Goal: Task Accomplishment & Management: Complete application form

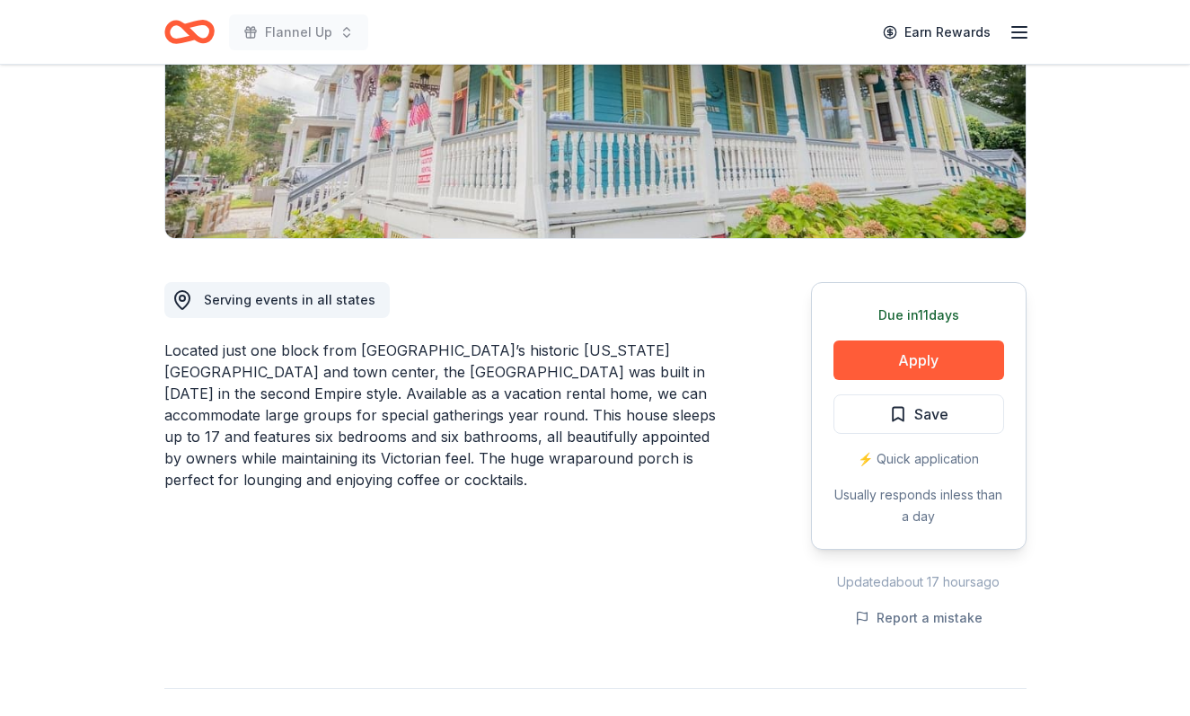
scroll to position [309, 0]
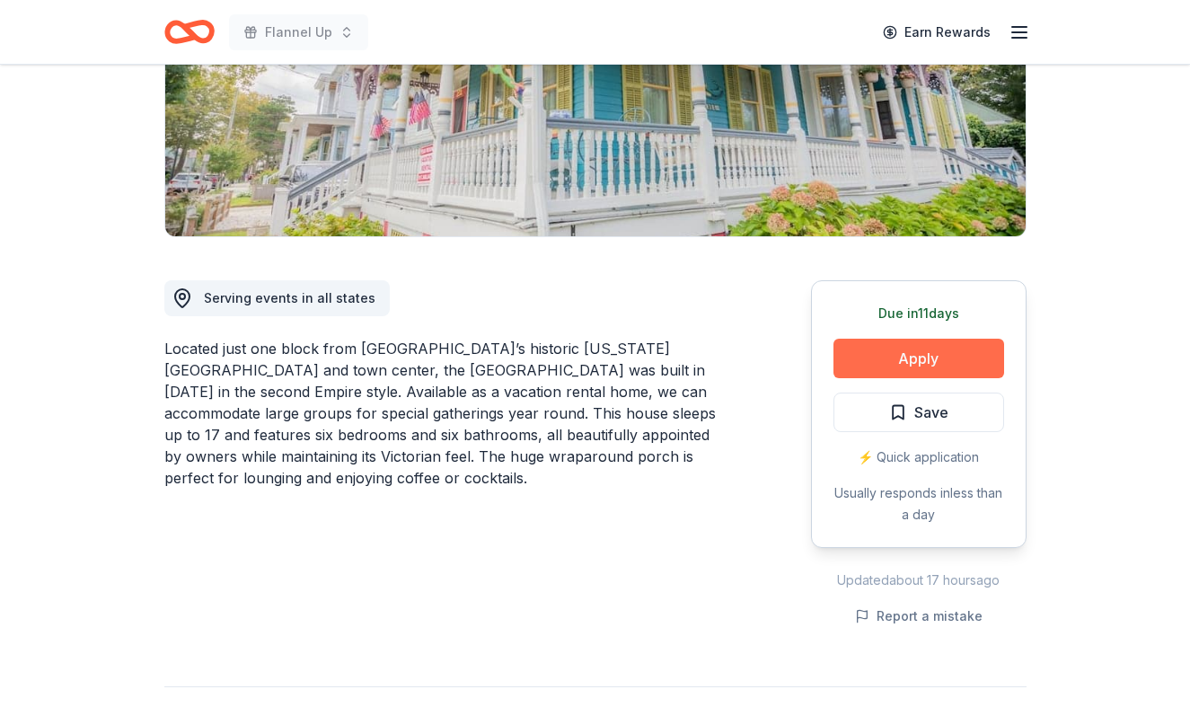
click at [953, 355] on button "Apply" at bounding box center [918, 358] width 171 height 40
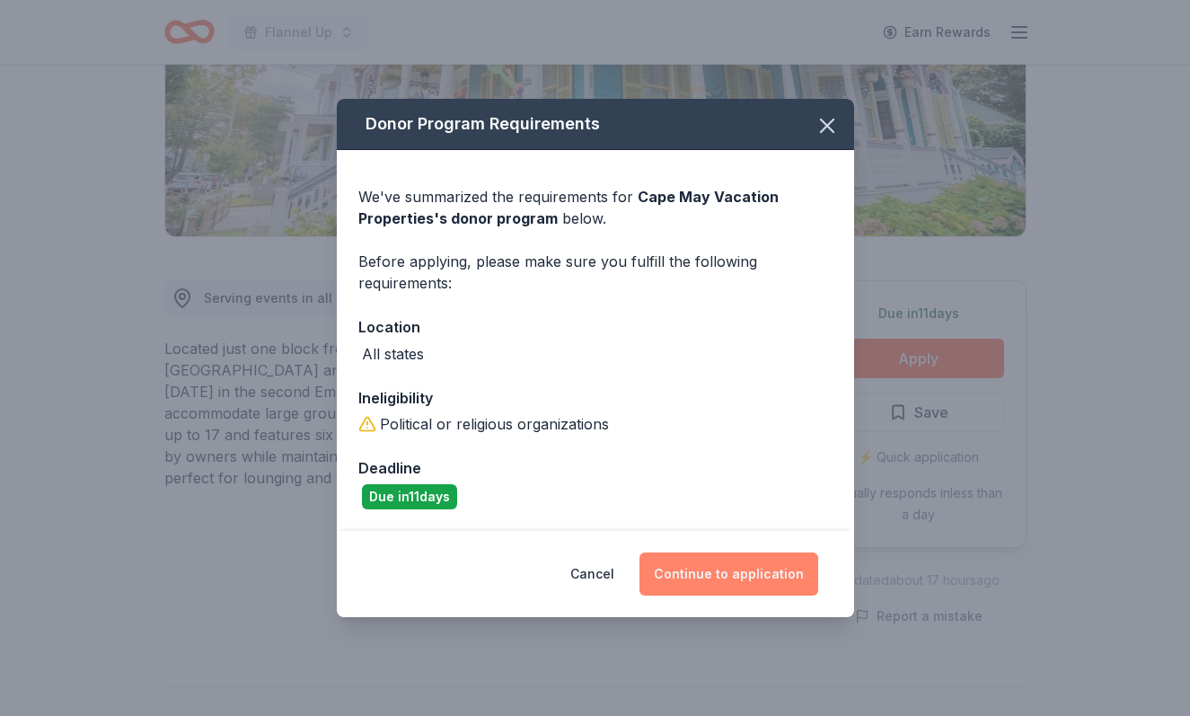
click at [741, 580] on button "Continue to application" at bounding box center [728, 573] width 179 height 43
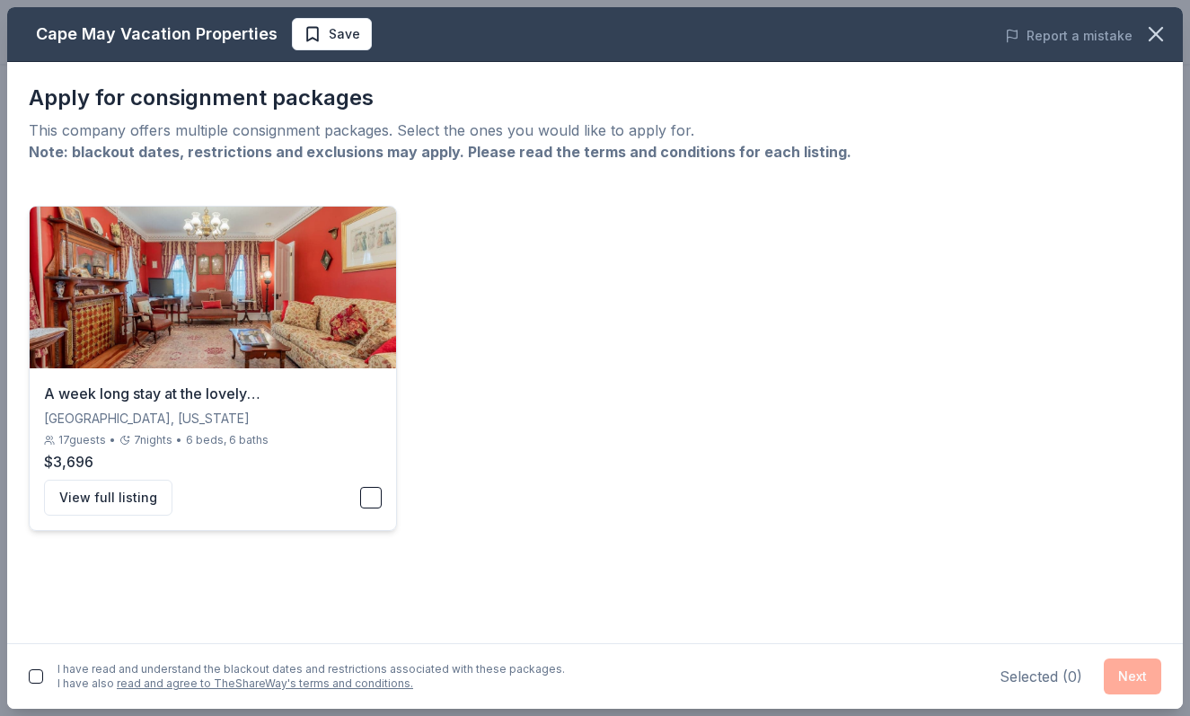
click at [373, 495] on button "button" at bounding box center [371, 498] width 22 height 22
click at [1131, 674] on button "Next" at bounding box center [1131, 676] width 57 height 36
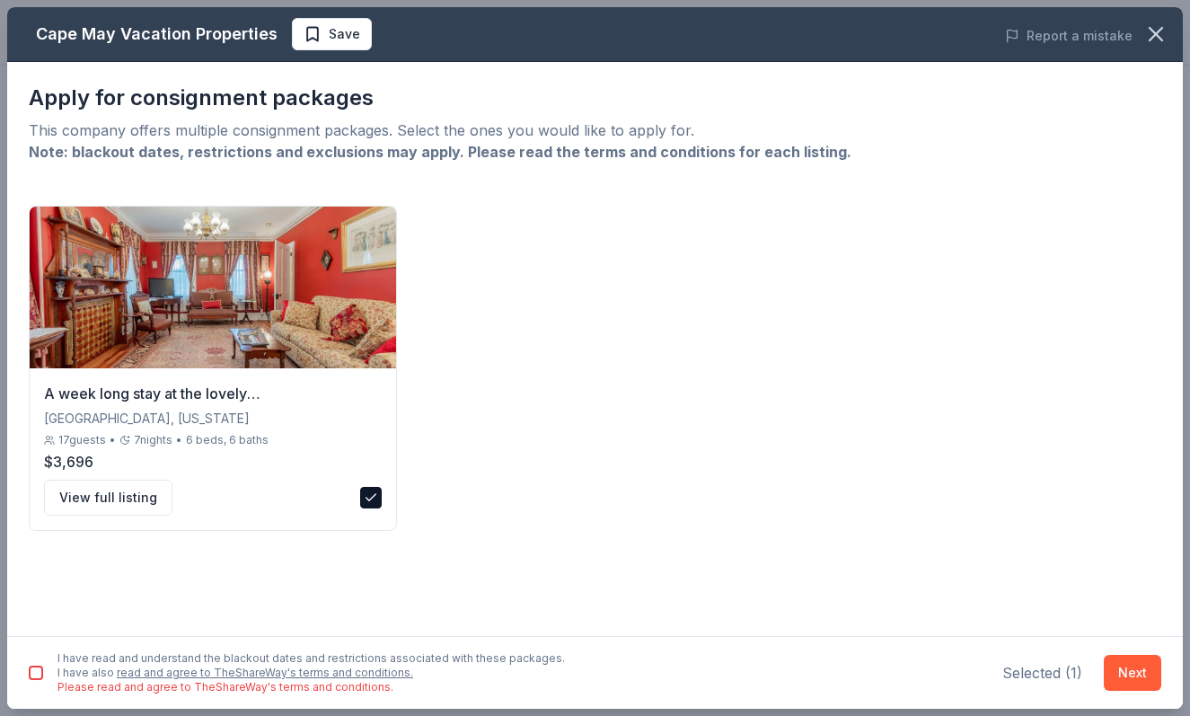
click at [37, 669] on button "button" at bounding box center [36, 672] width 14 height 14
click at [1118, 672] on button "Next" at bounding box center [1131, 672] width 57 height 36
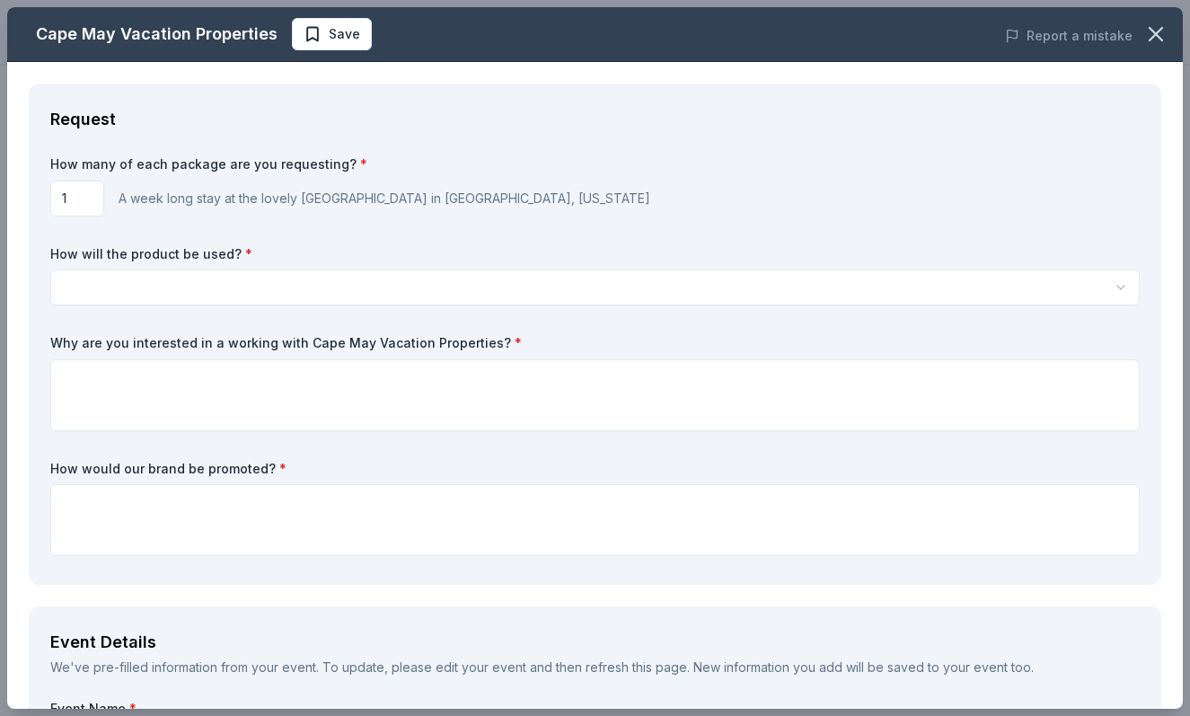
scroll to position [0, 0]
click at [345, 283] on html "Flannel Up Earn Rewards Due [DATE] Share Cape May Vacation Properties New 4 app…" at bounding box center [595, 358] width 1190 height 716
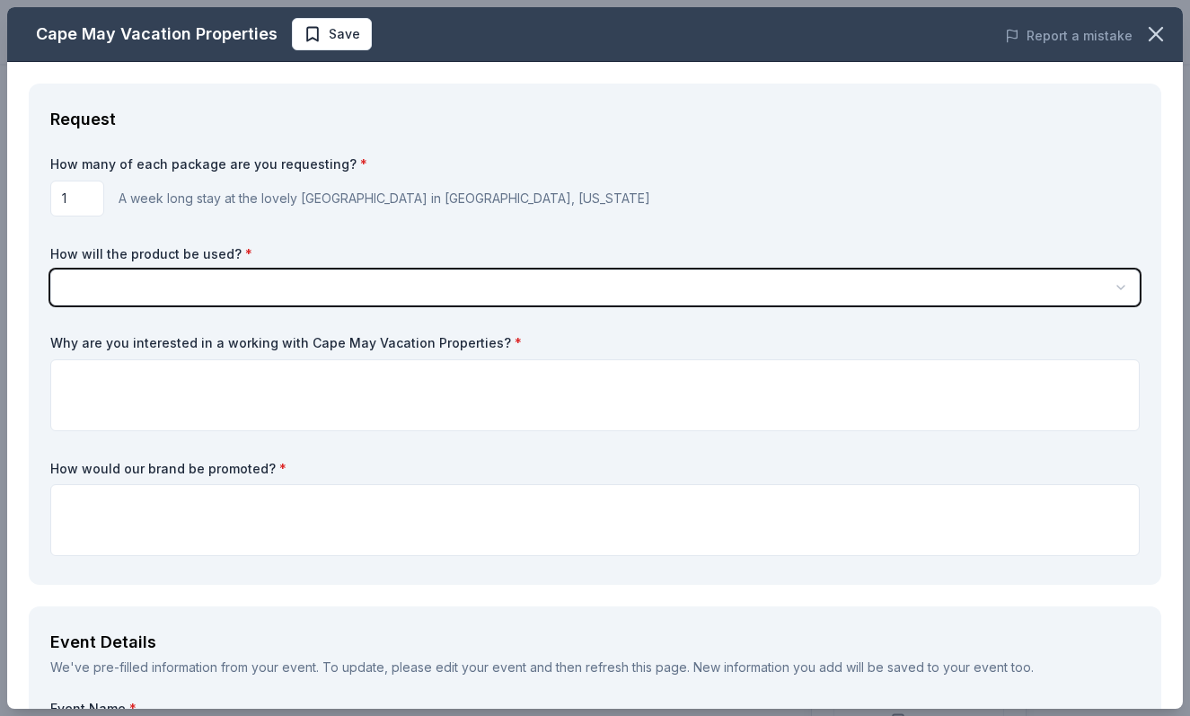
click at [50, 269] on button "button" at bounding box center [594, 287] width 1089 height 36
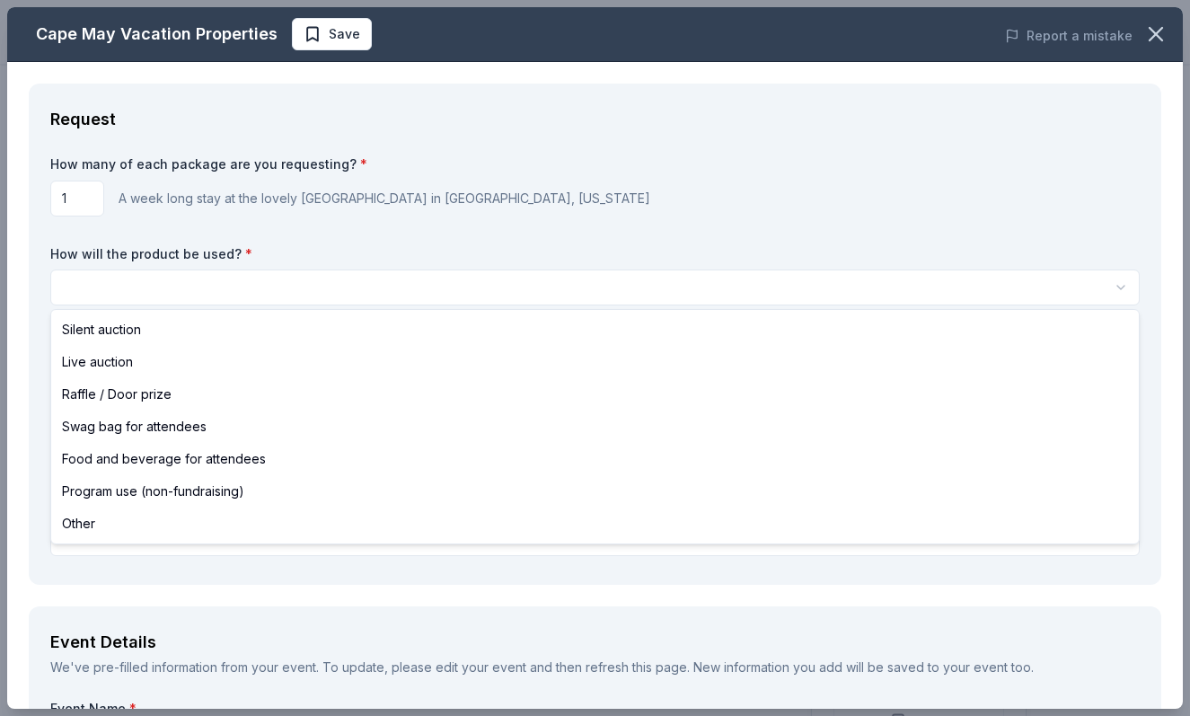
click at [345, 283] on html "Flannel Up Earn Rewards Due [DATE] Share Cape May Vacation Properties New 4 app…" at bounding box center [595, 358] width 1190 height 716
select select "silentAuction"
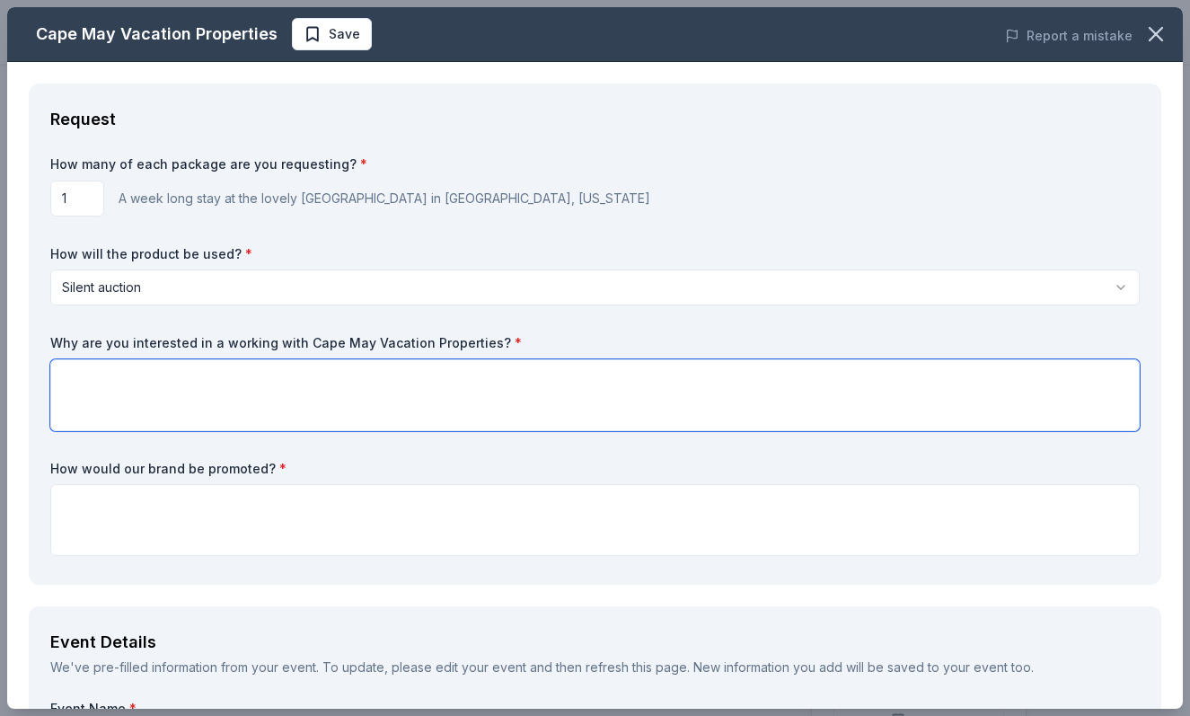
click at [246, 402] on textarea at bounding box center [594, 395] width 1089 height 72
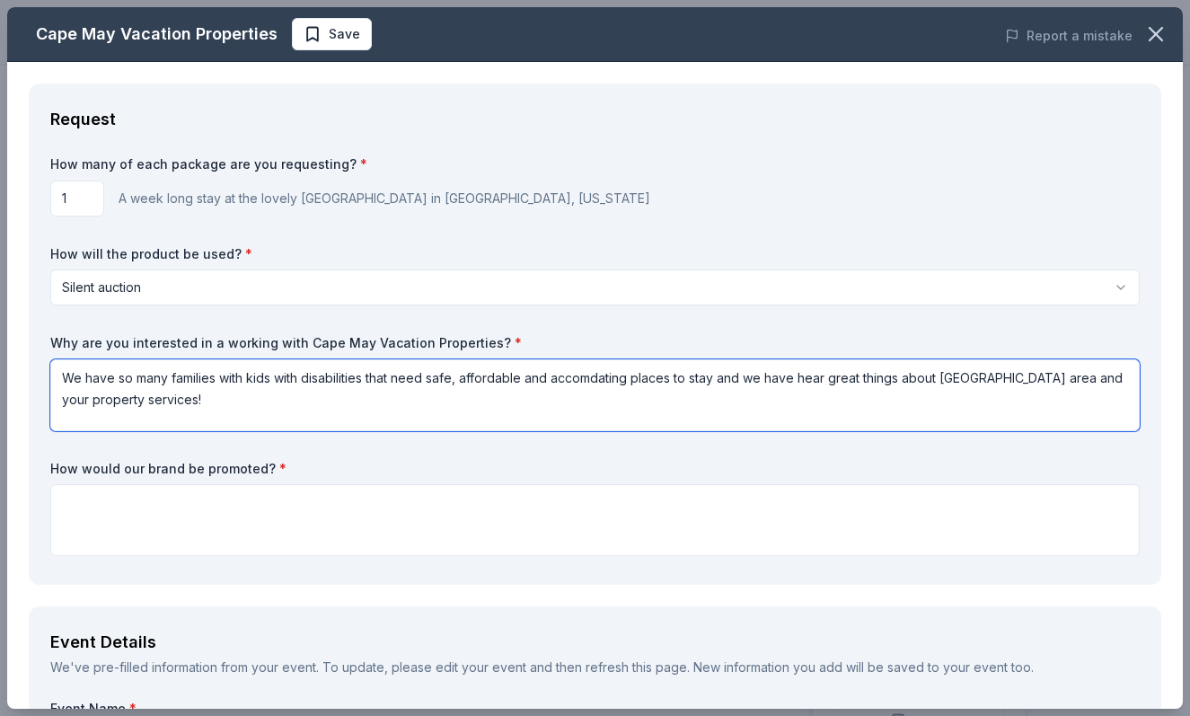
click at [588, 377] on textarea "We have so many families with kids with disabilities that need safe, affordable…" at bounding box center [594, 395] width 1089 height 72
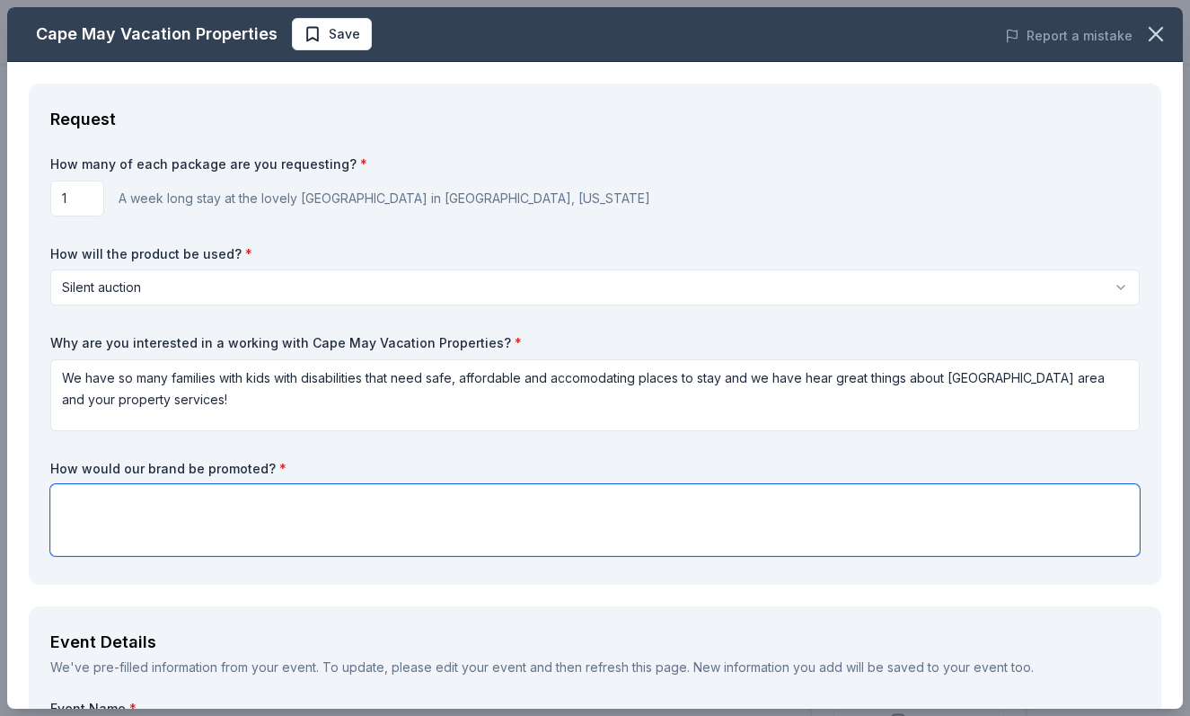
click at [551, 531] on textarea at bounding box center [594, 520] width 1089 height 72
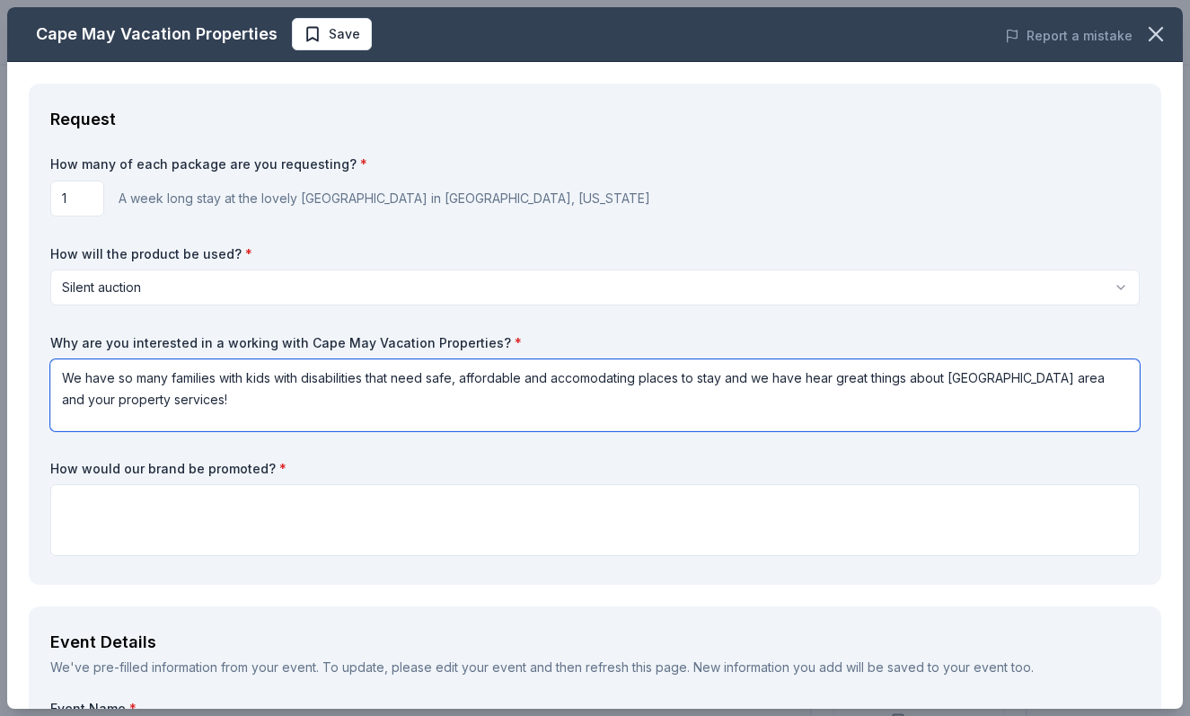
click at [592, 379] on textarea "We have so many families with kids with disabilities that need safe, affordable…" at bounding box center [594, 395] width 1089 height 72
type textarea "We have so many families with kids with disabilities that need safe, affordable…"
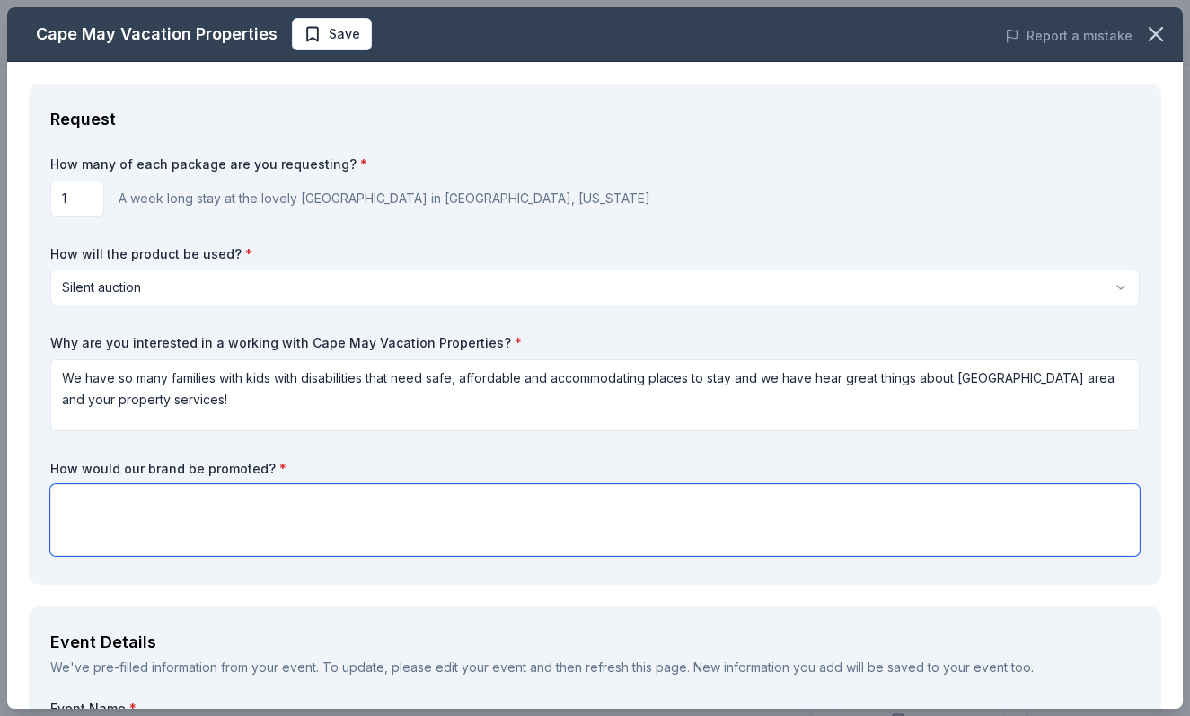
click at [534, 527] on textarea at bounding box center [594, 520] width 1089 height 72
type textarea "I"
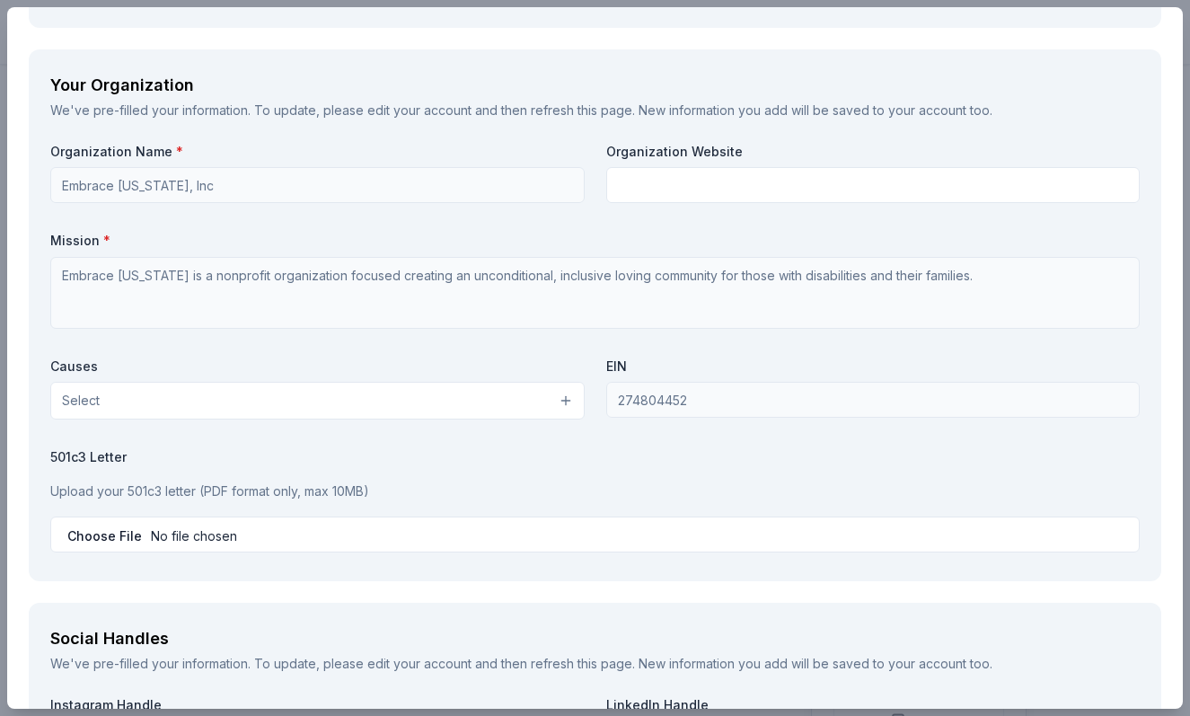
scroll to position [1456, 0]
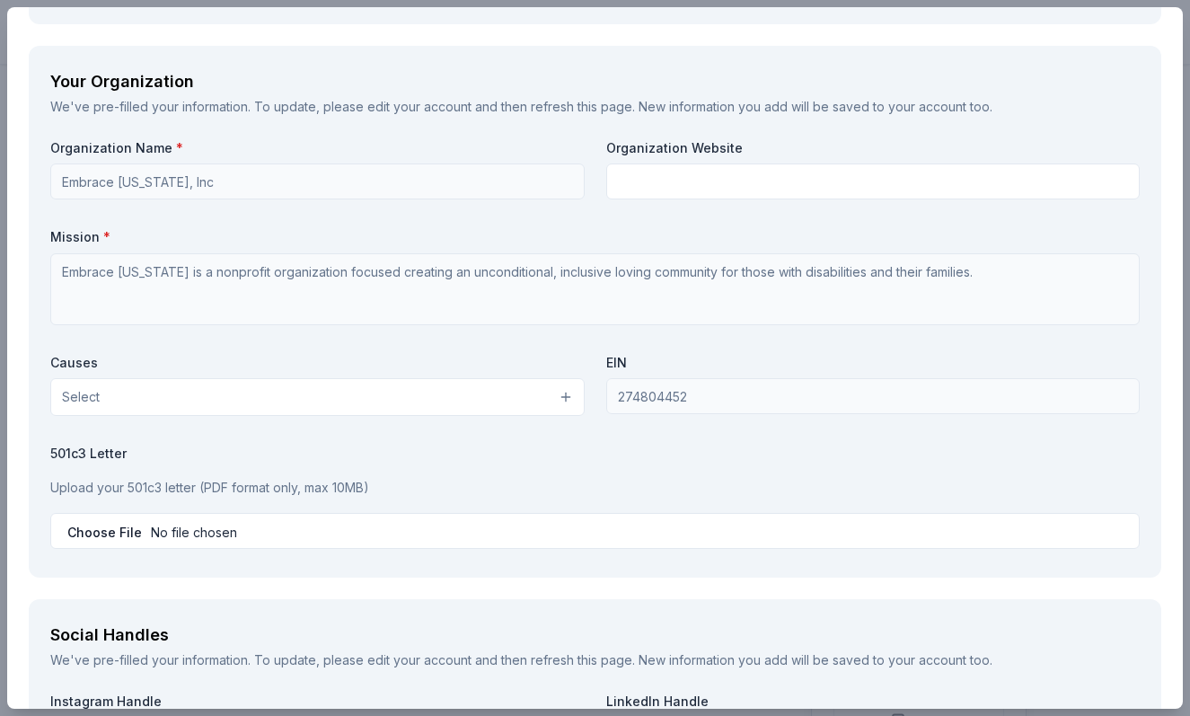
type textarea "We would give you a yard sign at the event to promo your company on top of usin…"
click at [176, 395] on button "Select" at bounding box center [317, 397] width 534 height 38
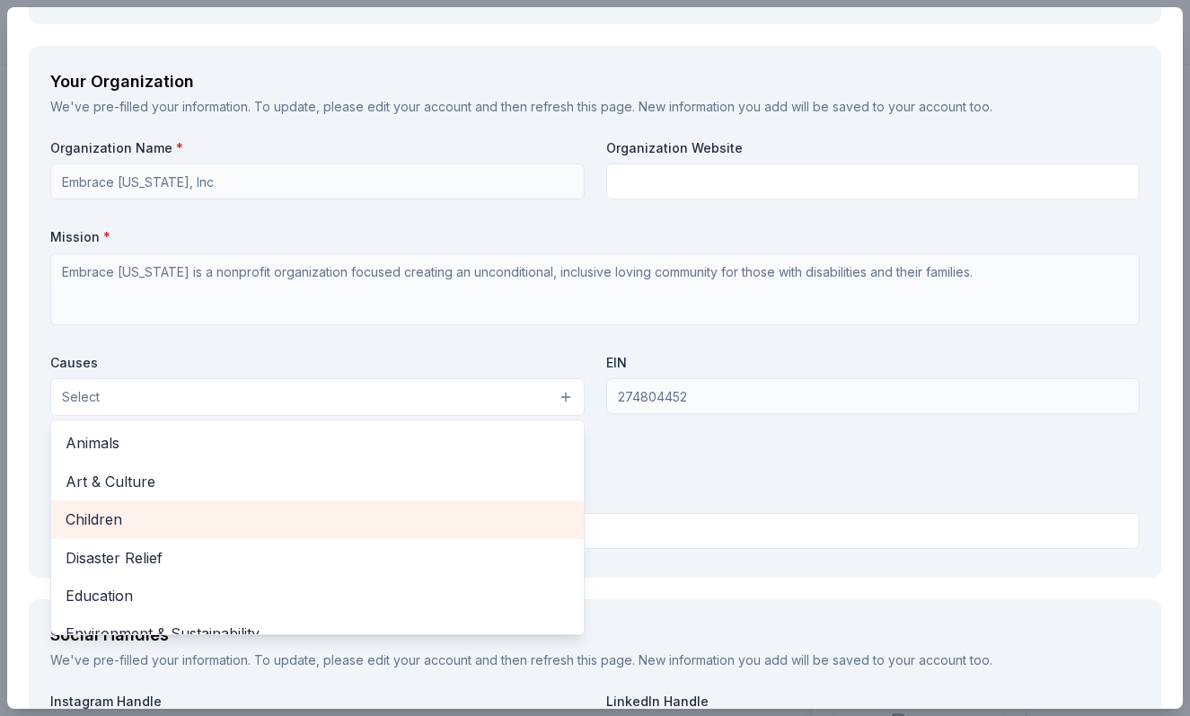
click at [175, 531] on div "Children" at bounding box center [317, 519] width 532 height 38
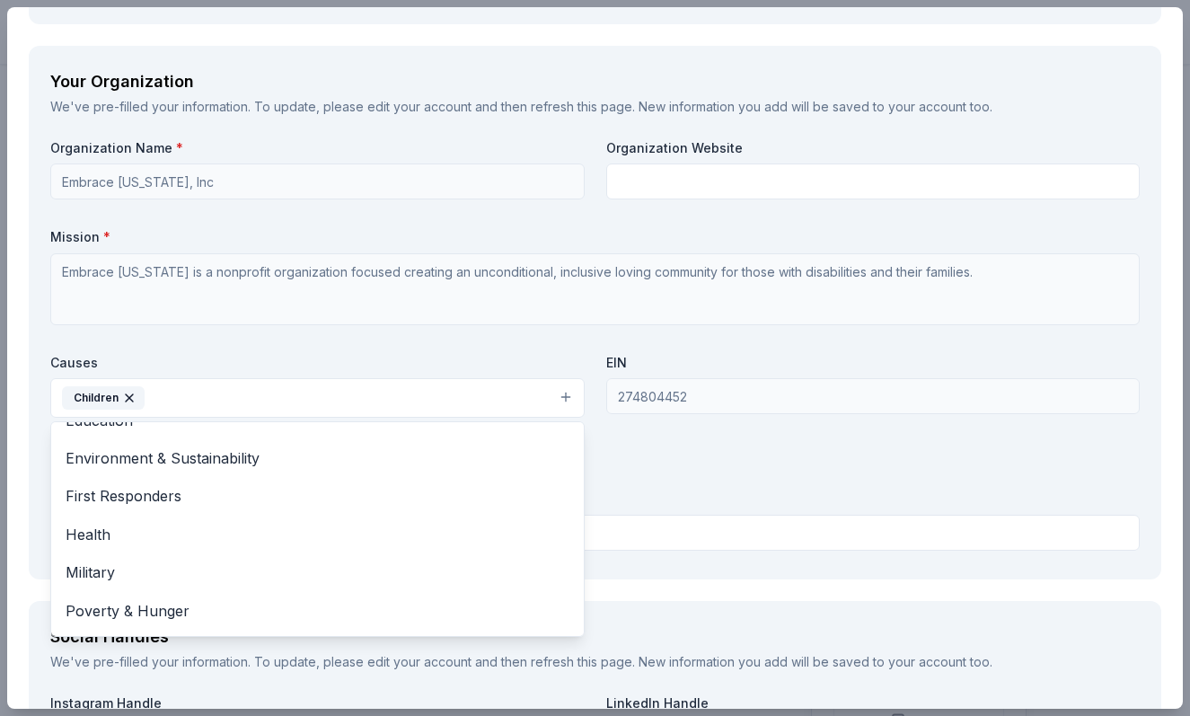
scroll to position [212, 0]
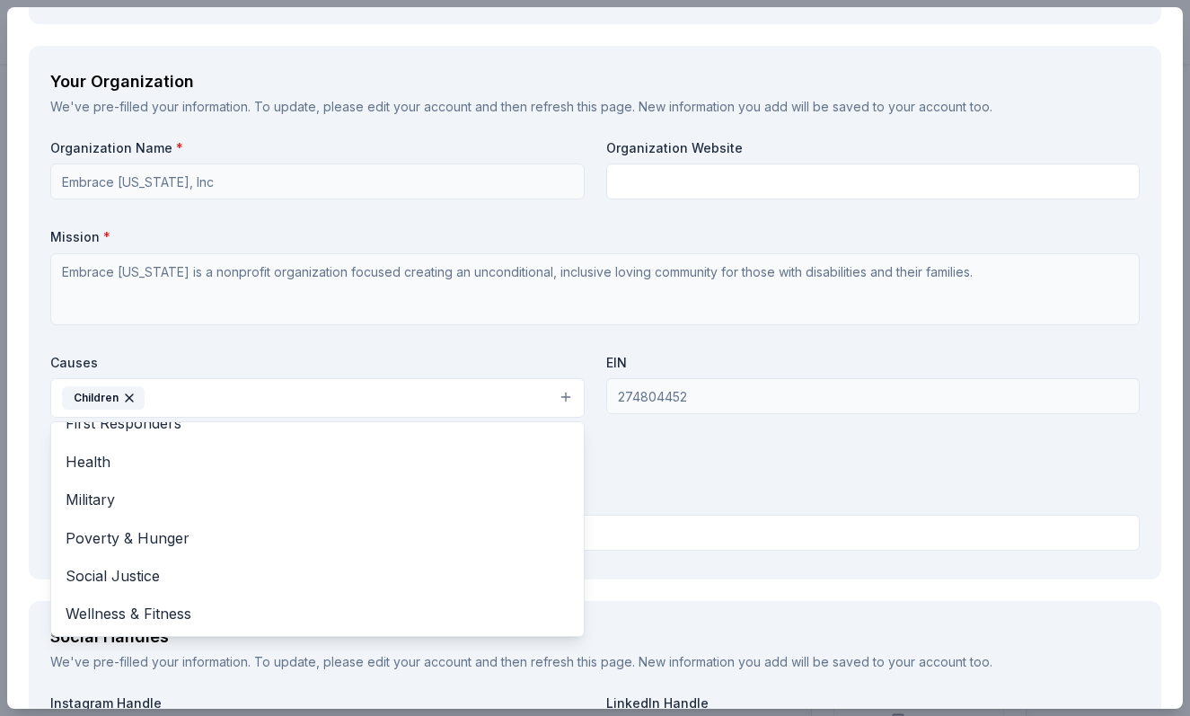
click at [695, 480] on div "Organization Name * Embrace [US_STATE], Inc Organization Website Mission * Embr…" at bounding box center [594, 348] width 1089 height 418
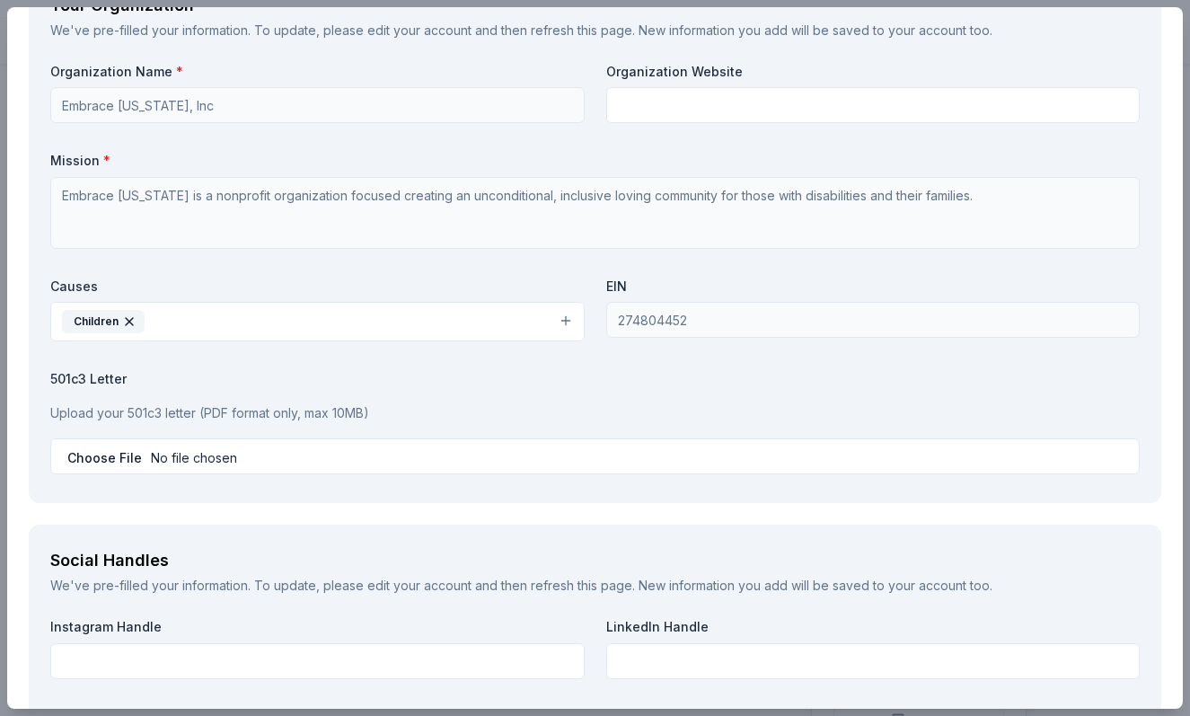
scroll to position [1542, 0]
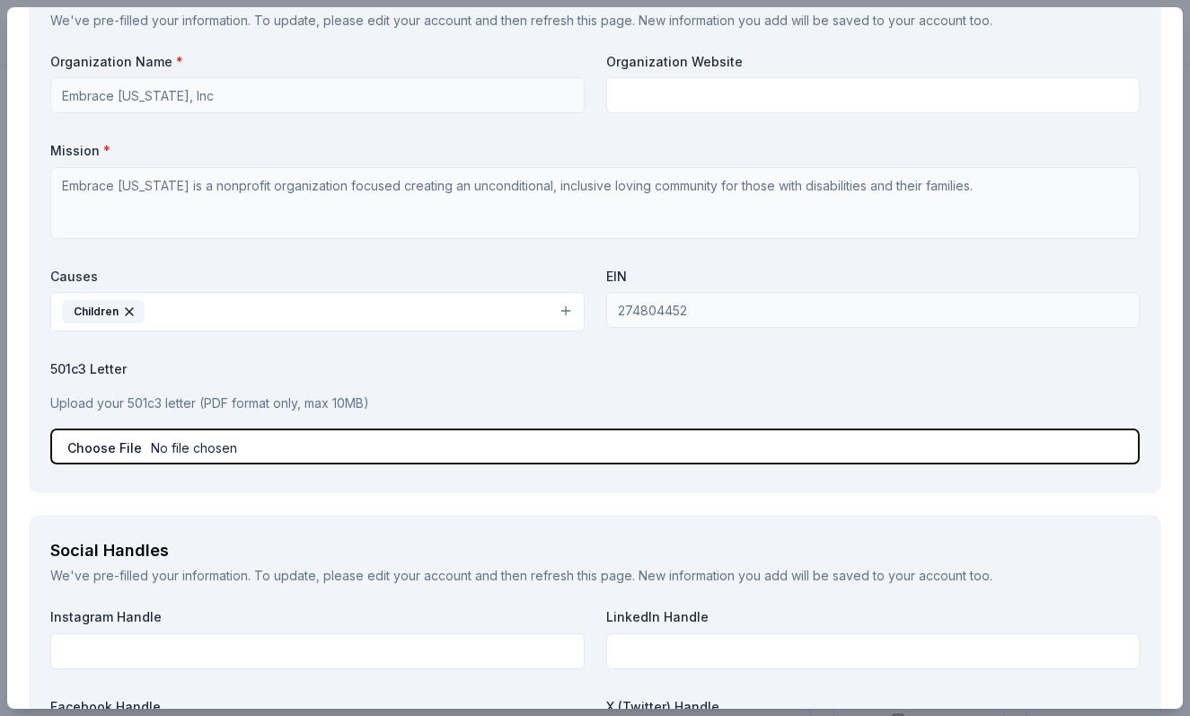
click at [140, 444] on input "file" at bounding box center [594, 446] width 1089 height 36
type input "C:\fakepath\GFD IRS Ltr 947 [DATE].pdf"
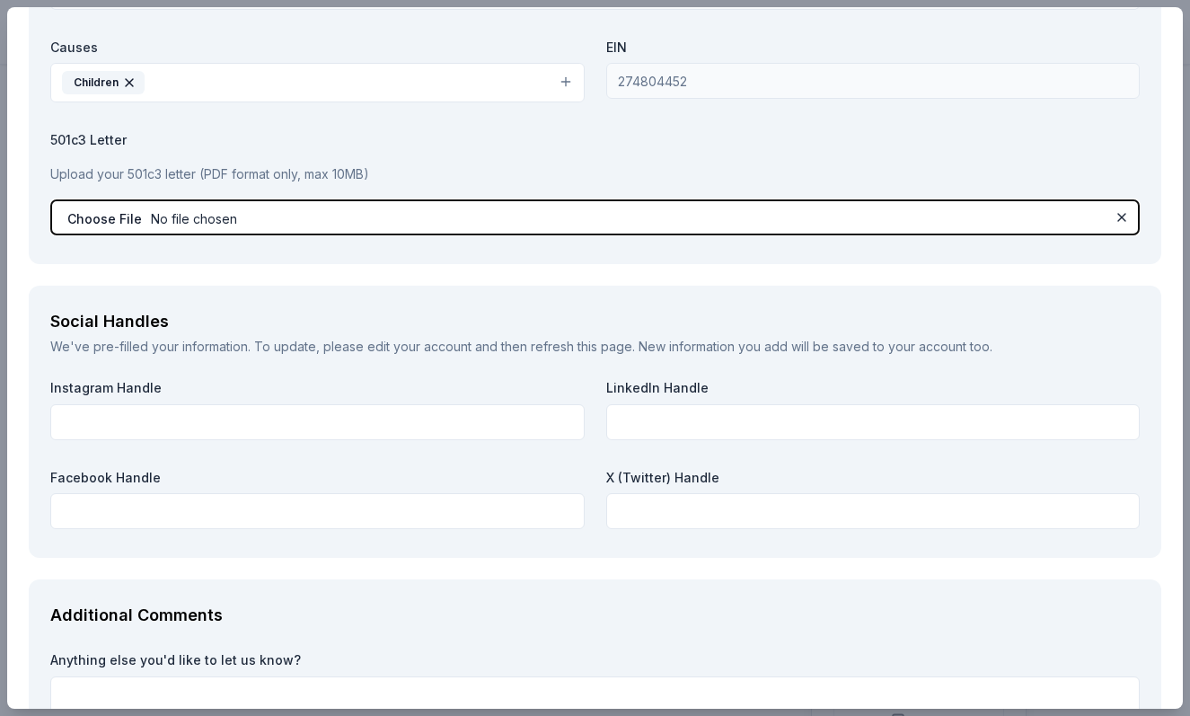
scroll to position [1815, 0]
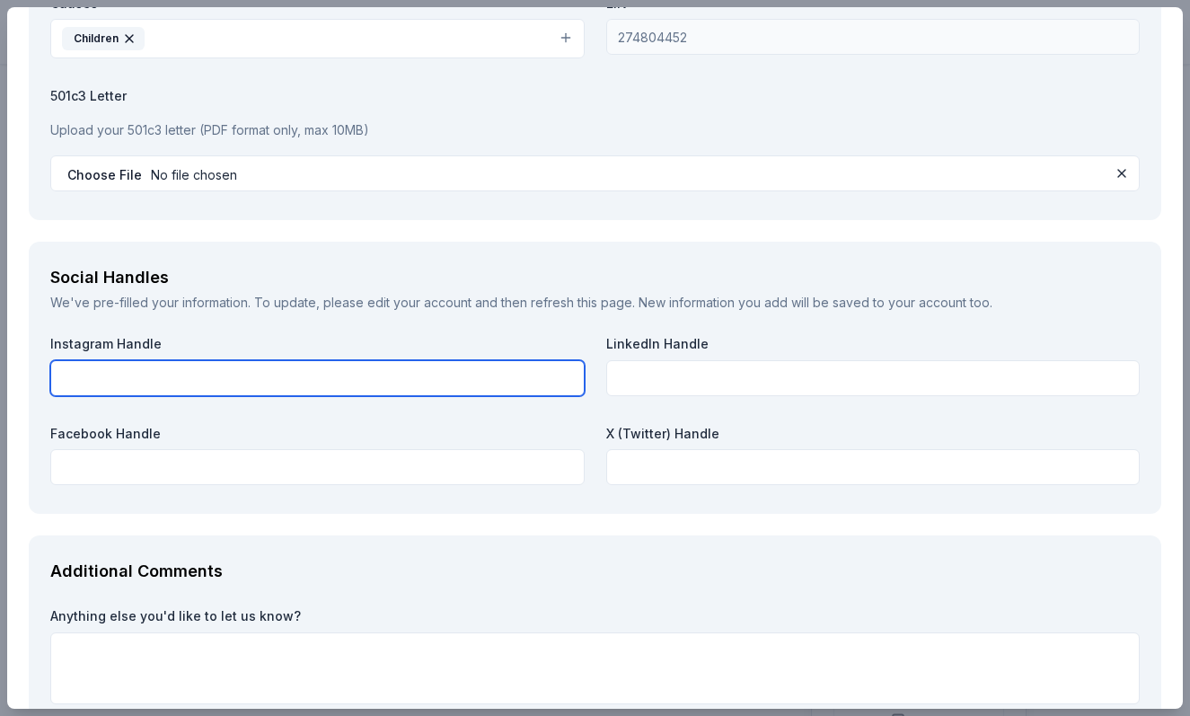
click at [406, 378] on input "text" at bounding box center [317, 378] width 534 height 36
type input "E"
type input "embracedelaware"
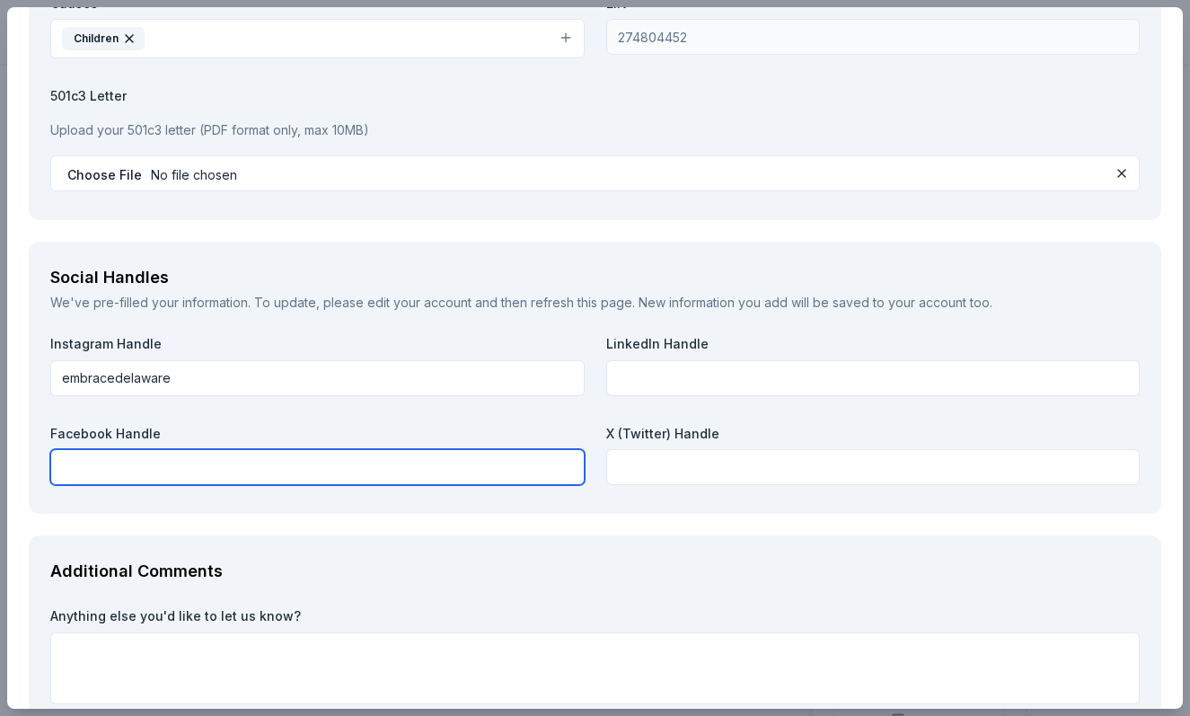
click at [354, 474] on input "text" at bounding box center [317, 467] width 534 height 36
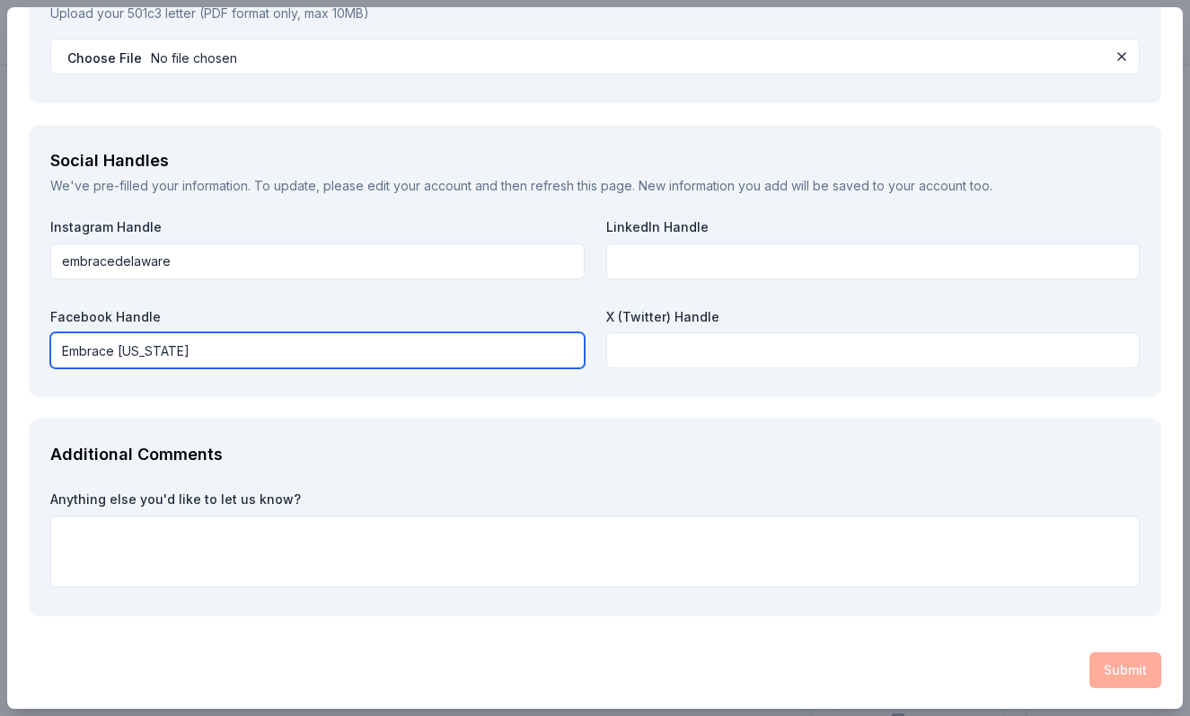
type input "Embrace [US_STATE]"
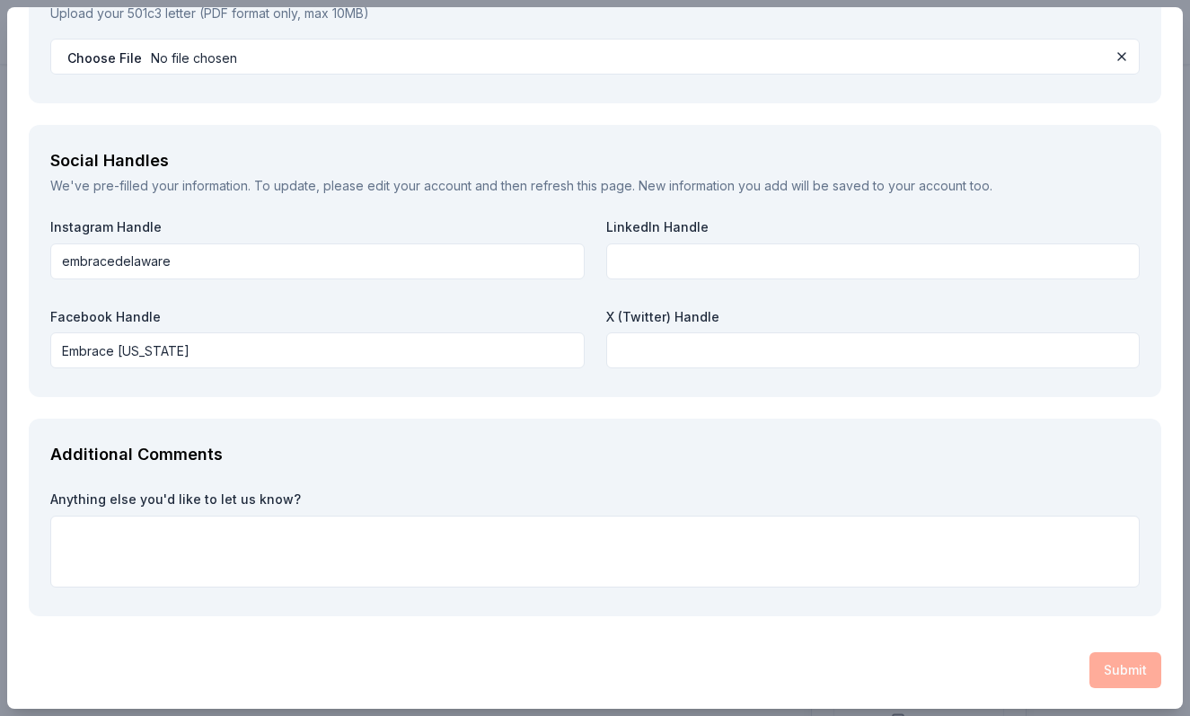
click at [1116, 670] on div "Submit" at bounding box center [595, 670] width 1132 height 36
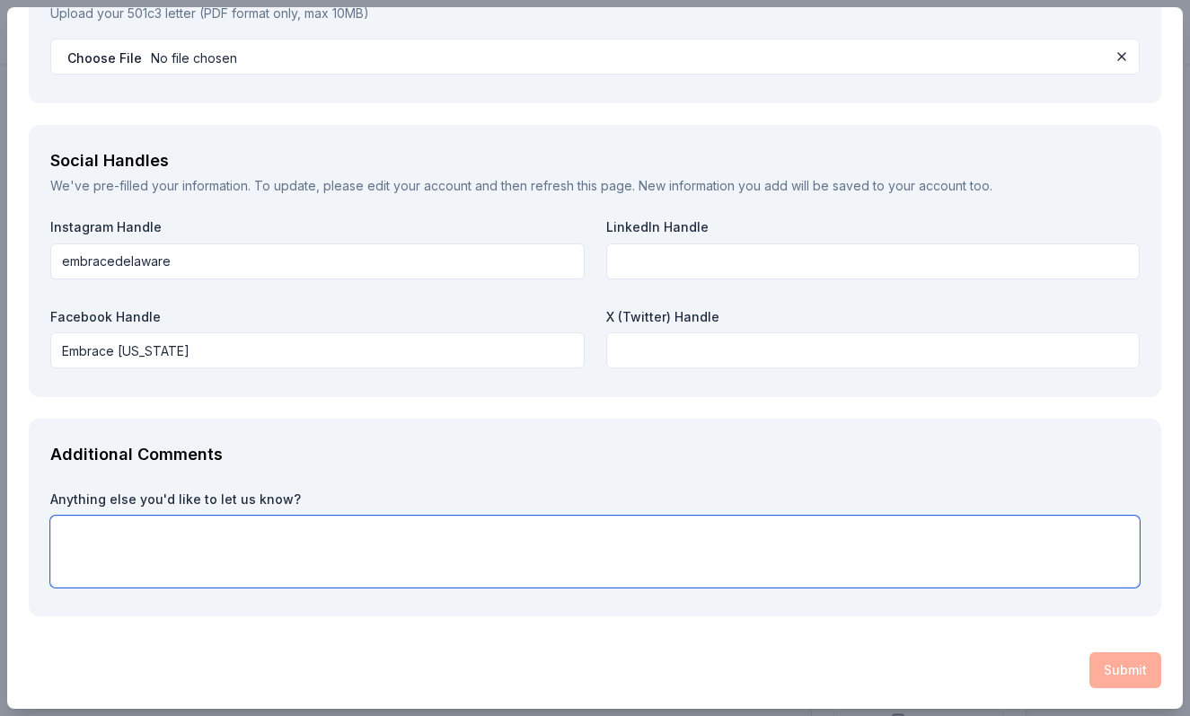
click at [923, 523] on textarea at bounding box center [594, 551] width 1089 height 72
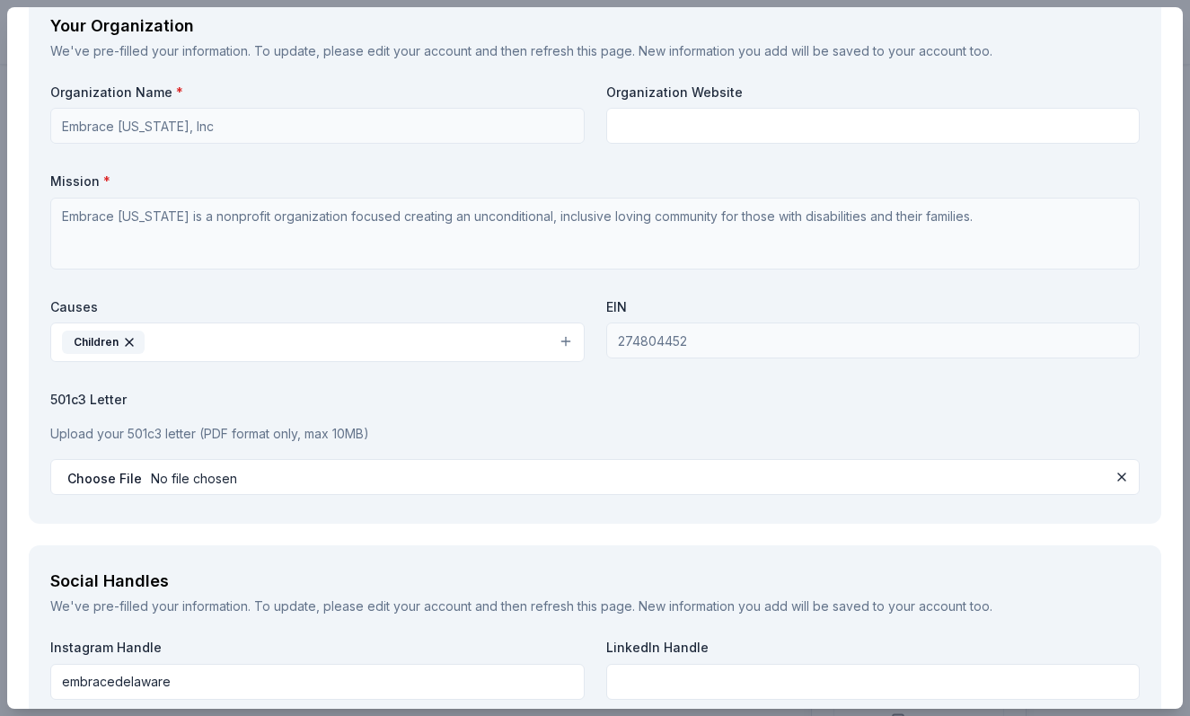
scroll to position [1313, 0]
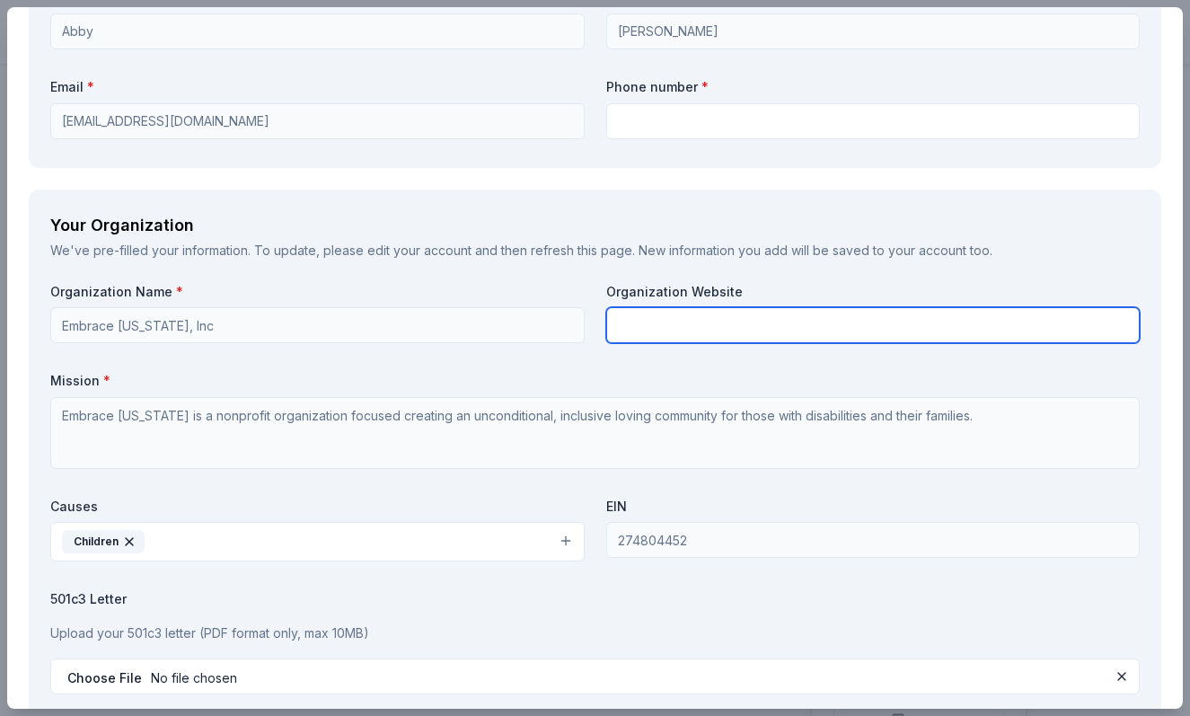
click at [727, 332] on input "text" at bounding box center [873, 325] width 534 height 36
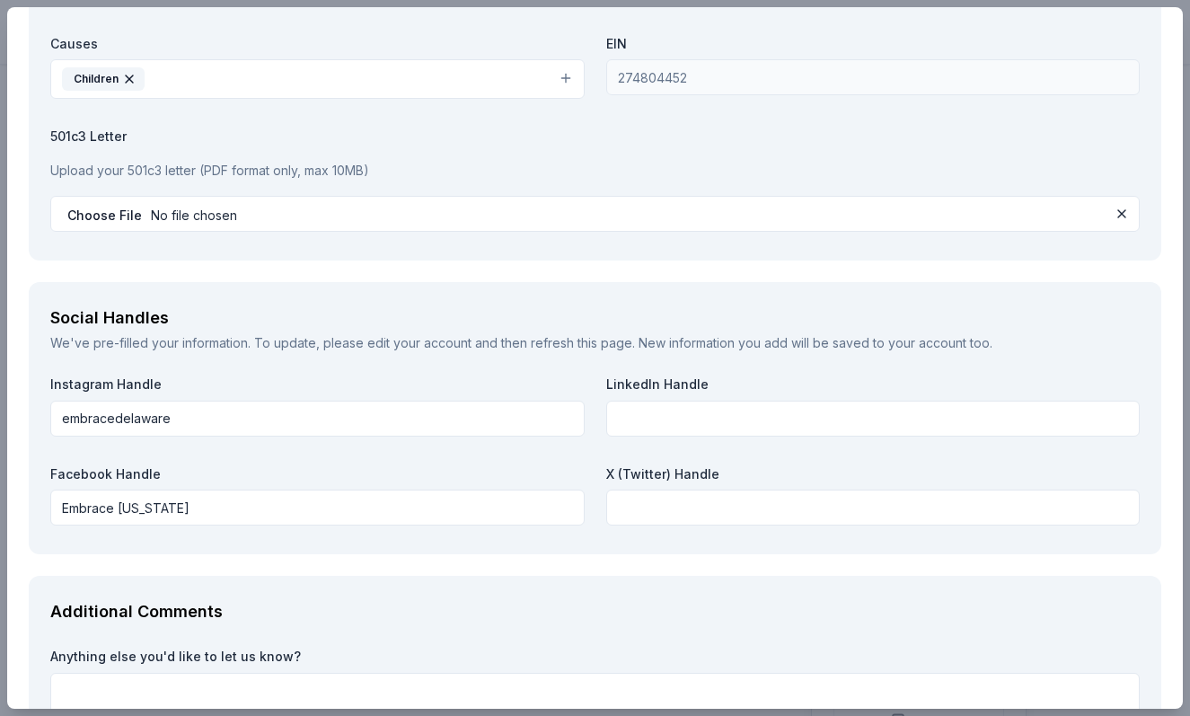
scroll to position [1932, 0]
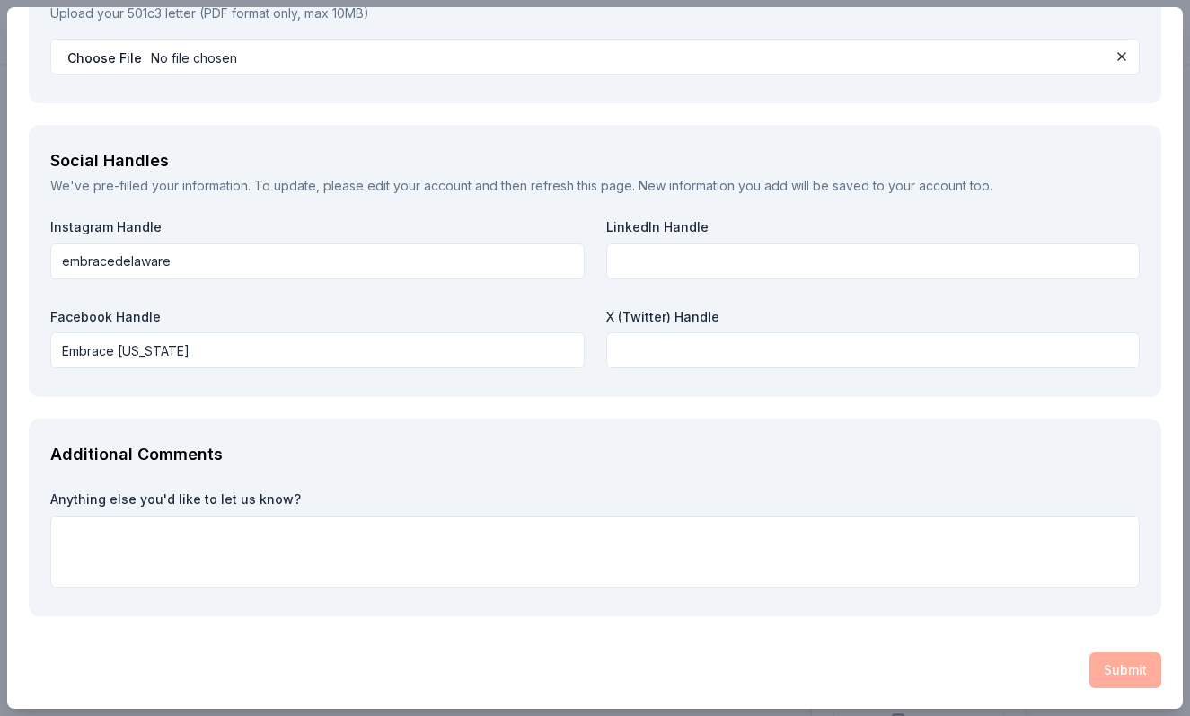
type input "[DOMAIN_NAME]"
click at [1120, 672] on div "Submit" at bounding box center [595, 670] width 1132 height 36
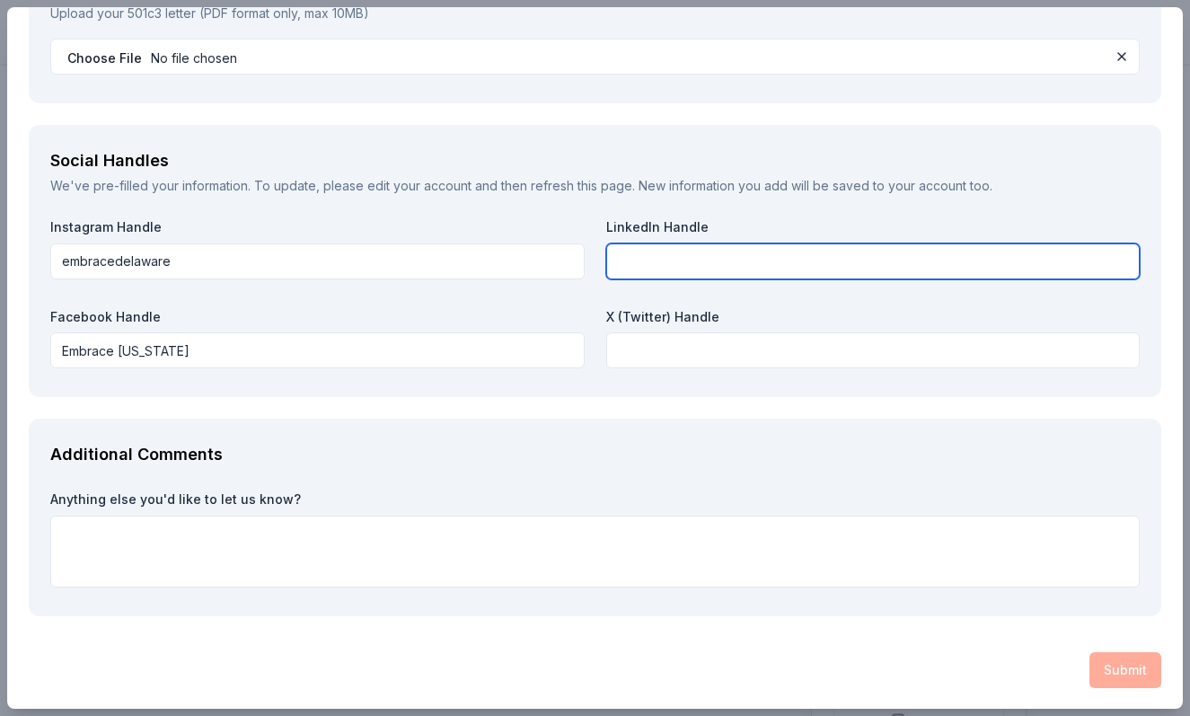
click at [789, 266] on input "text" at bounding box center [873, 261] width 534 height 36
type input "n/a"
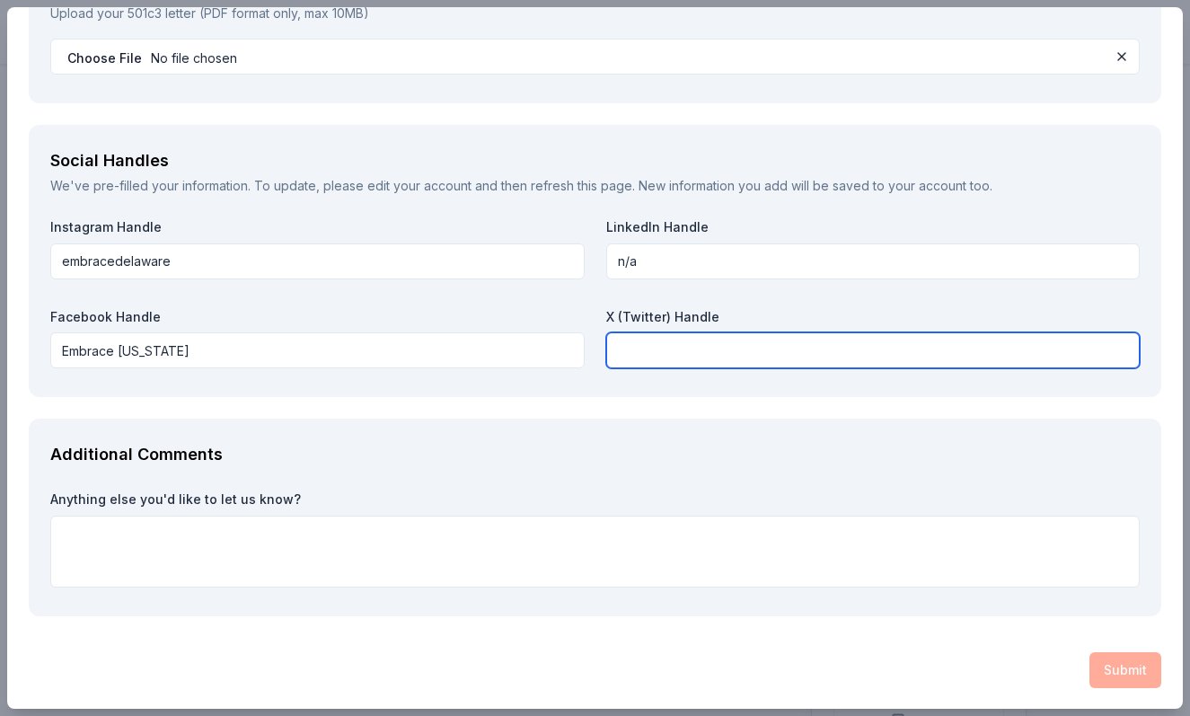
click at [773, 348] on input "text" at bounding box center [873, 350] width 534 height 36
type input "n/a"
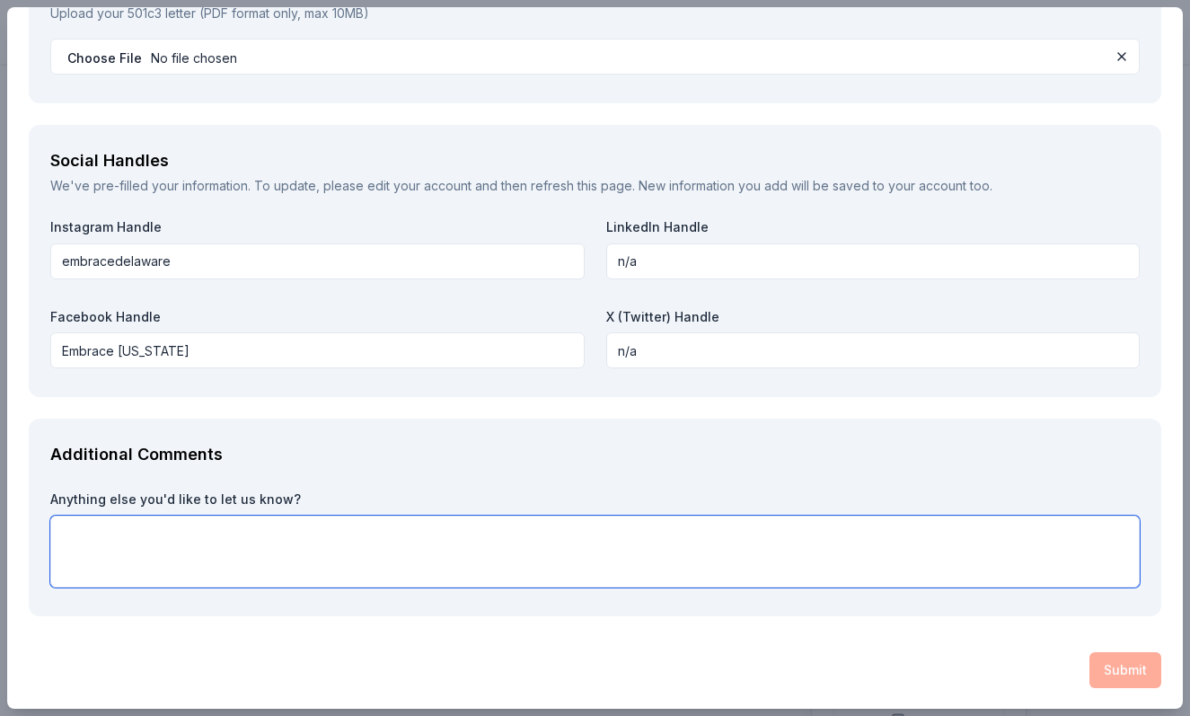
click at [993, 559] on textarea at bounding box center [594, 551] width 1089 height 72
type textarea "j"
type textarea "n/a"
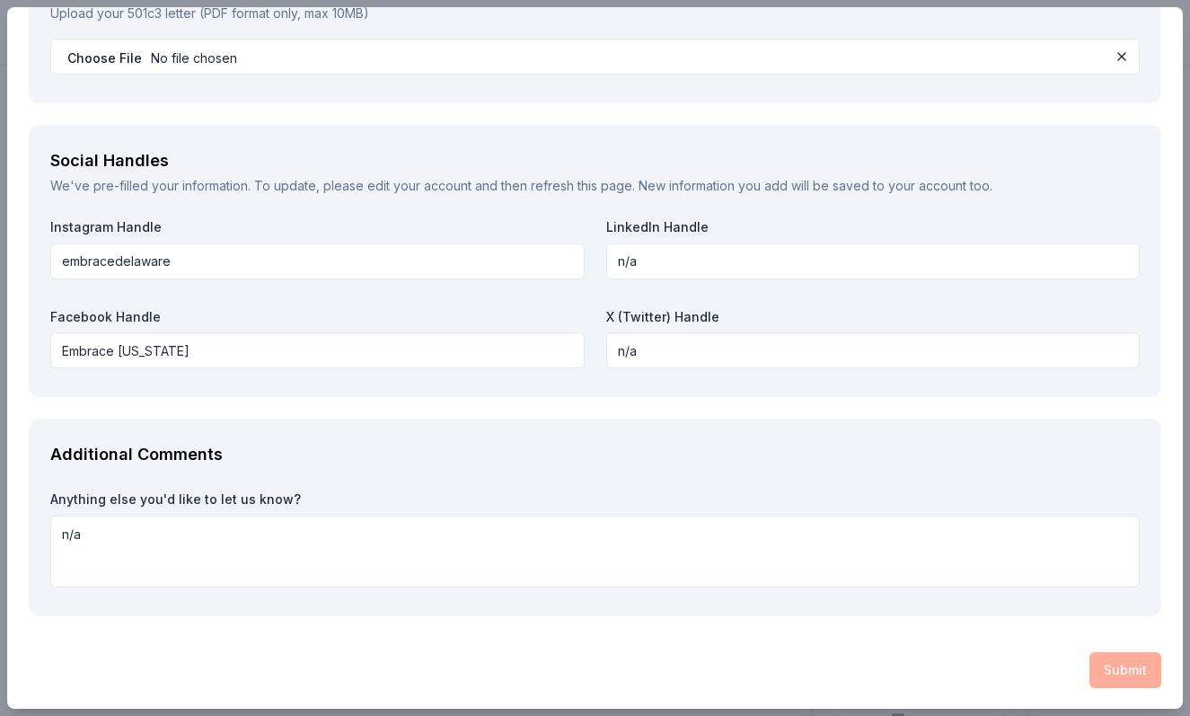
click at [1110, 671] on div "Submit" at bounding box center [595, 670] width 1132 height 36
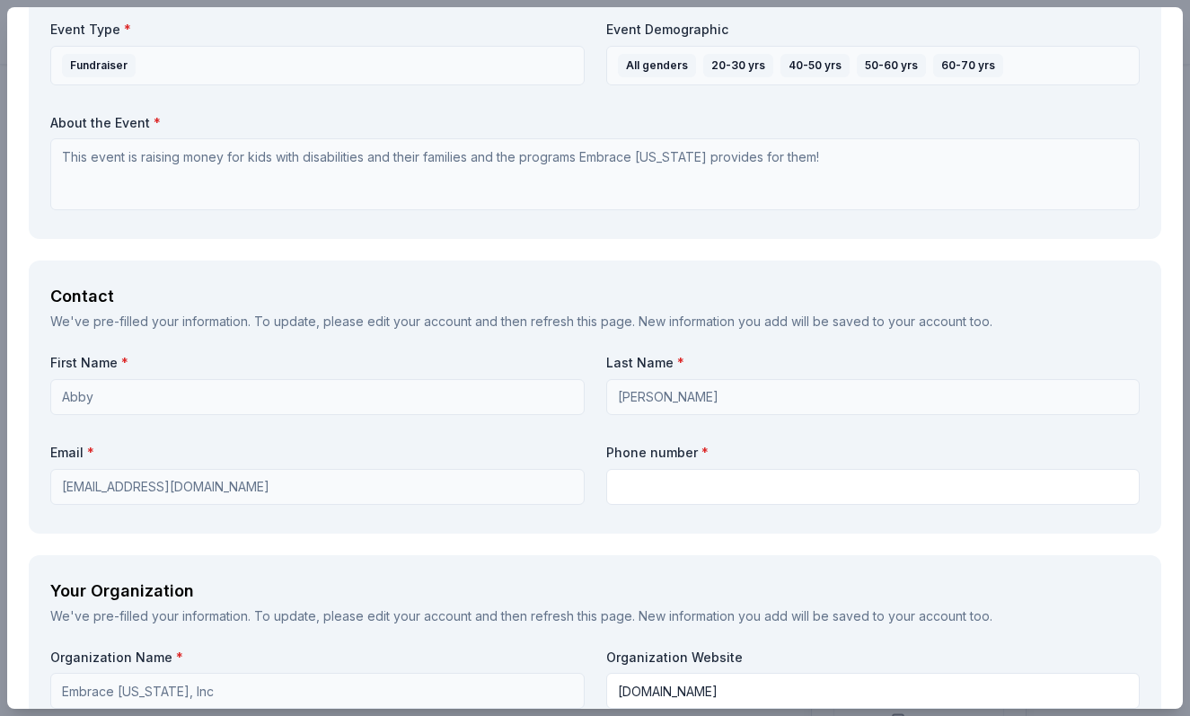
scroll to position [942, 0]
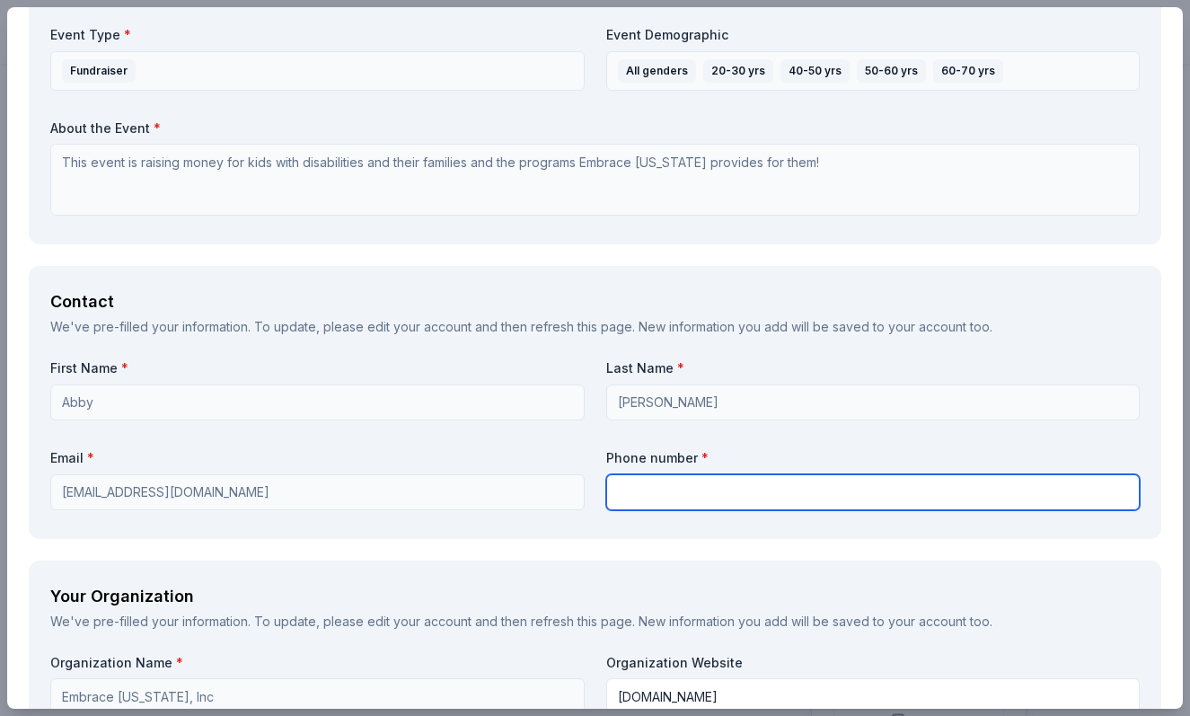
click at [809, 485] on input "text" at bounding box center [873, 492] width 534 height 36
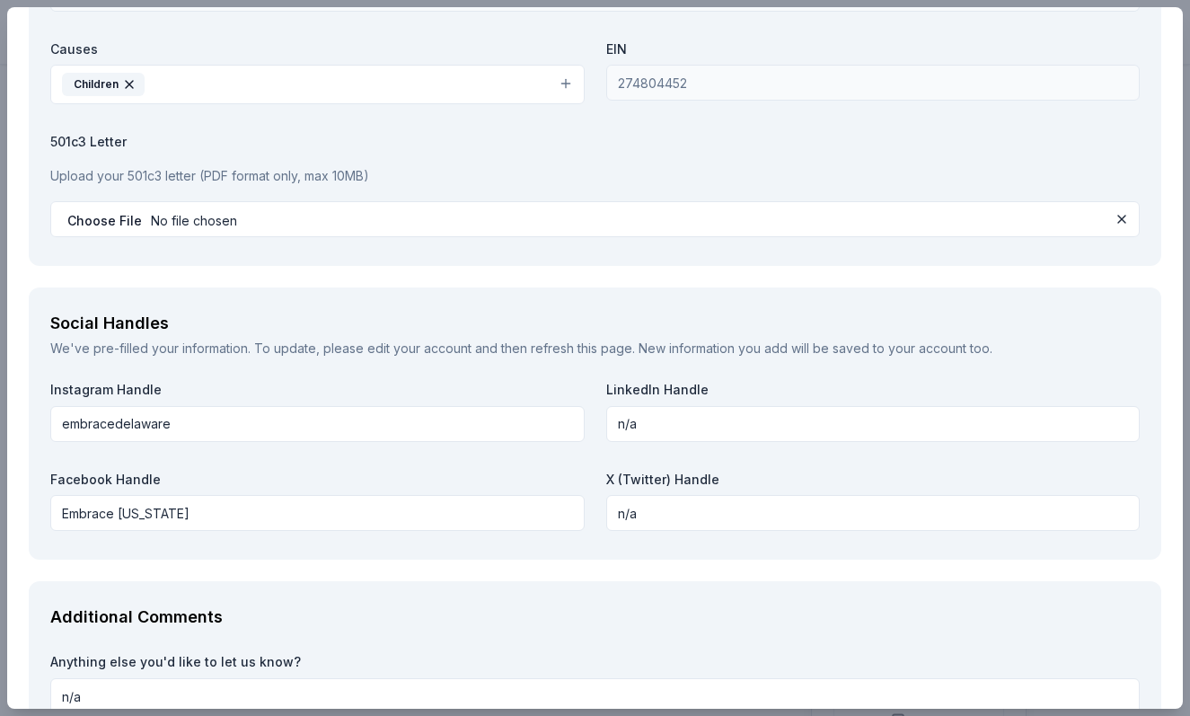
scroll to position [1932, 0]
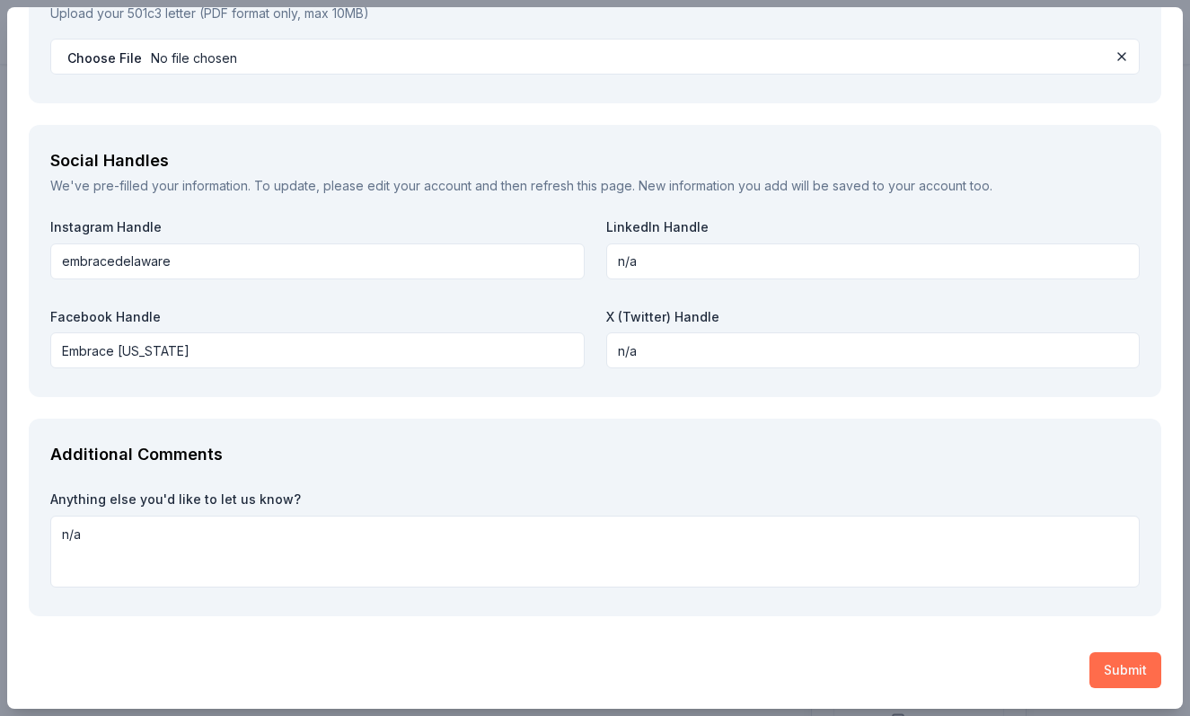
type input "8145920810"
click at [1118, 672] on button "Submit" at bounding box center [1125, 670] width 72 height 36
